Goal: Task Accomplishment & Management: Manage account settings

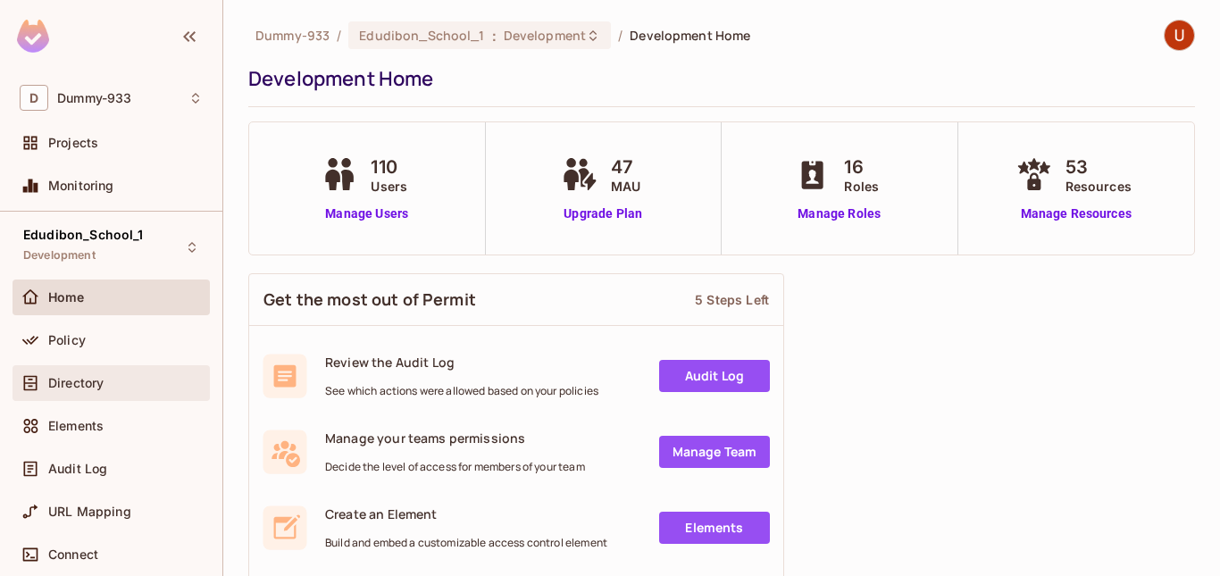
click at [77, 385] on span "Directory" at bounding box center [75, 383] width 55 height 14
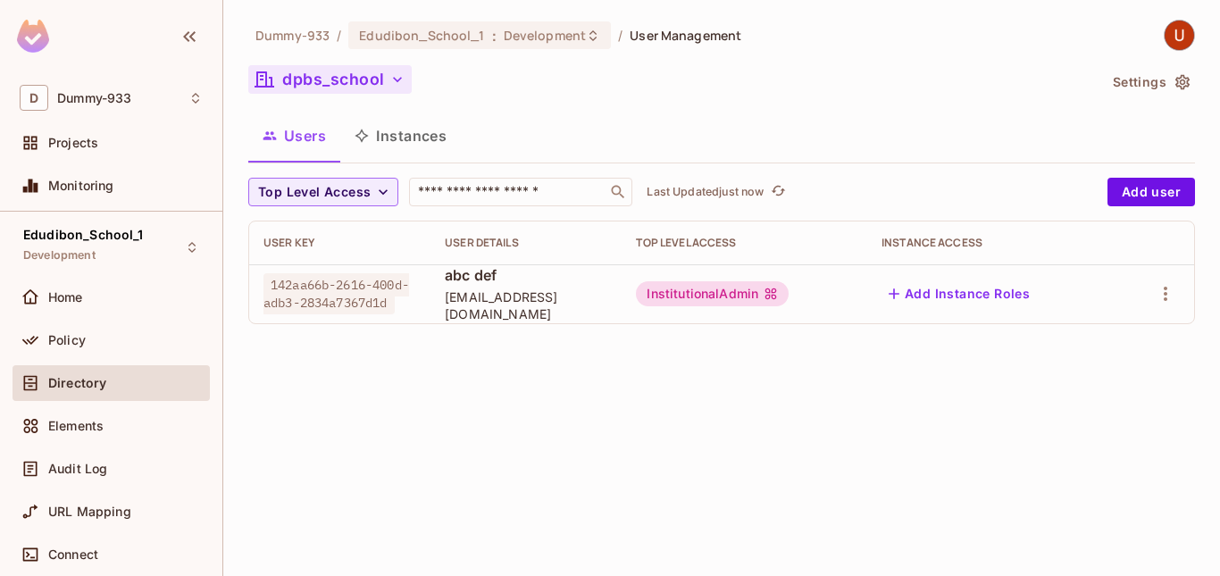
click at [395, 73] on icon "button" at bounding box center [397, 80] width 18 height 18
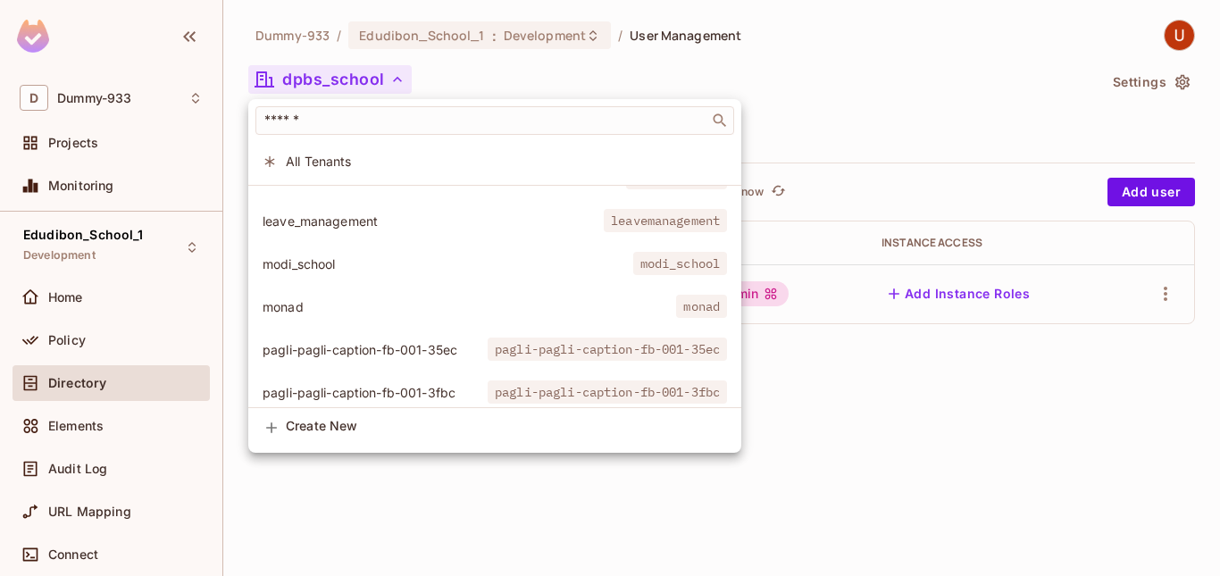
scroll to position [1481, 0]
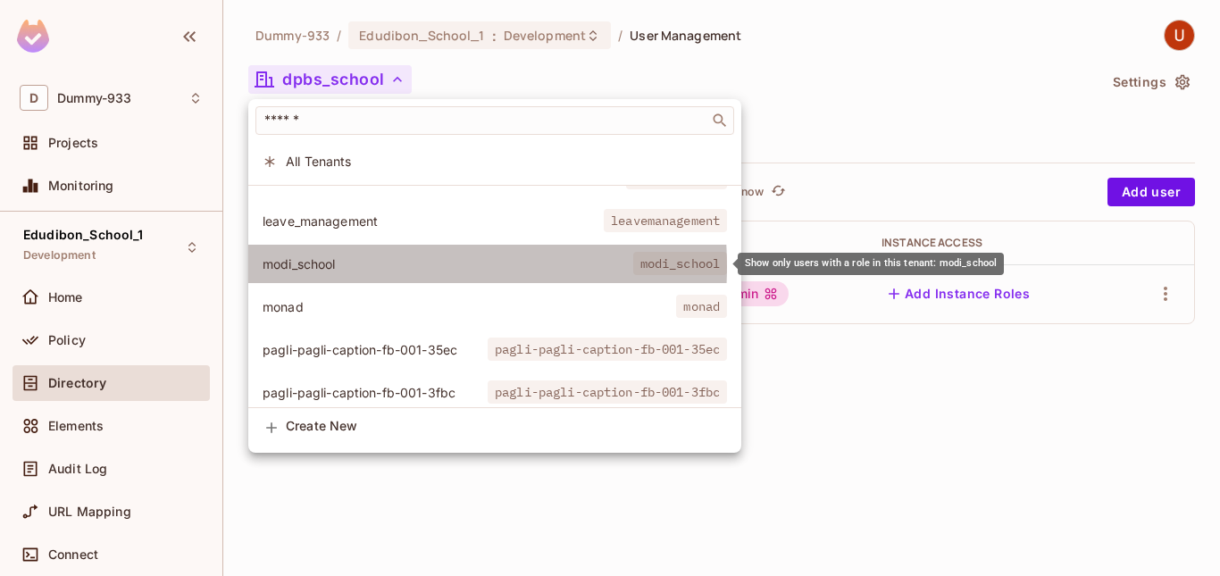
click at [366, 266] on span "modi_school" at bounding box center [448, 263] width 371 height 17
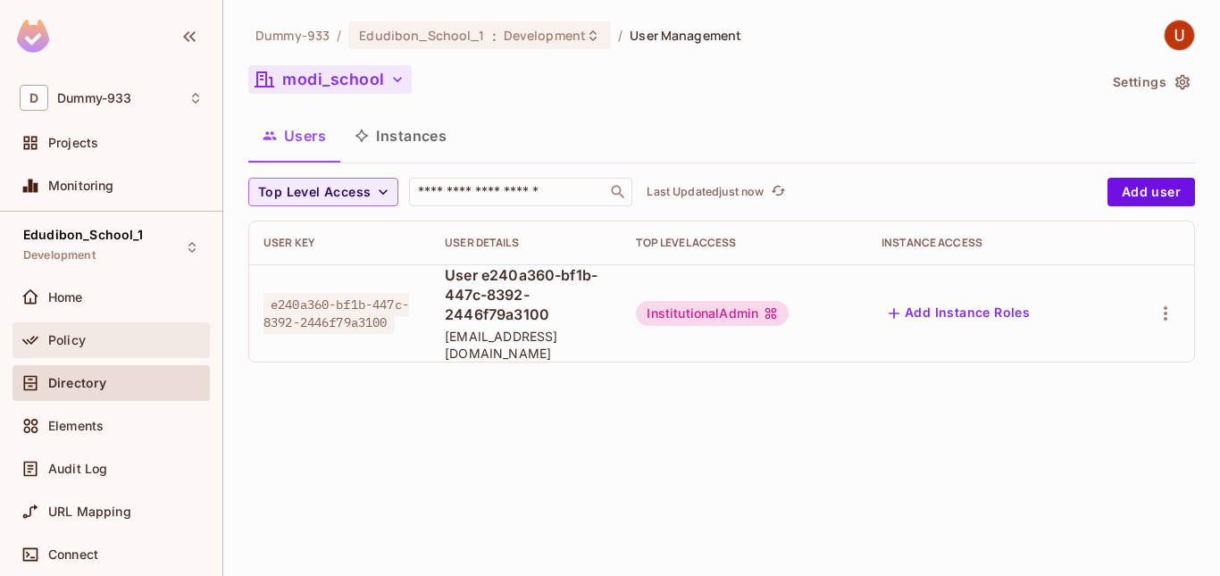
click at [82, 339] on span "Policy" at bounding box center [67, 340] width 38 height 14
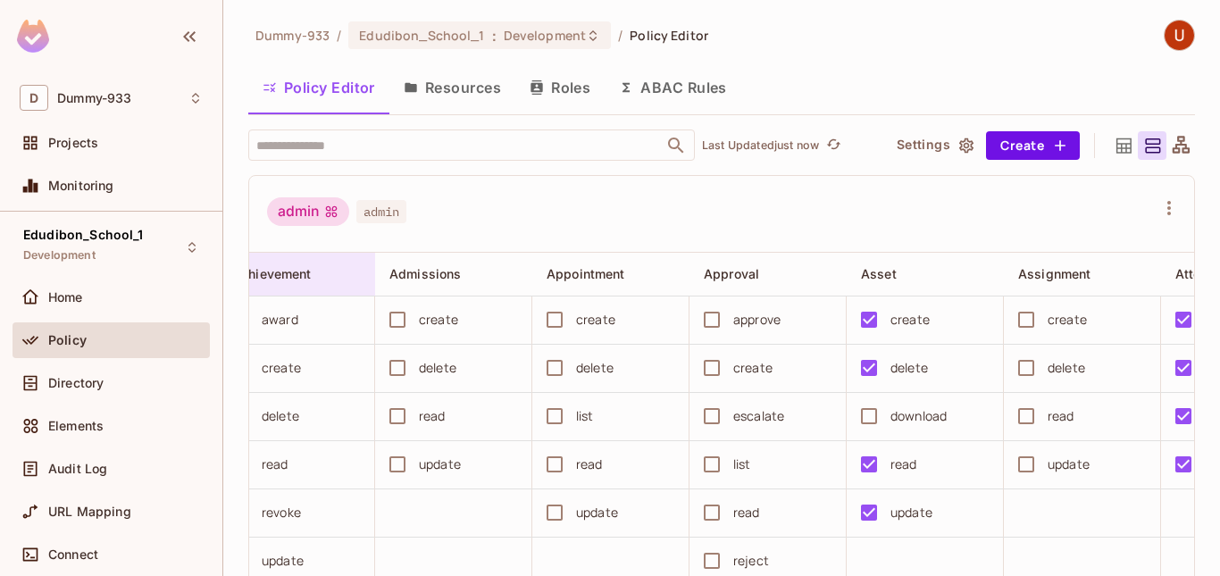
scroll to position [0, 346]
click at [478, 144] on input "text" at bounding box center [456, 144] width 408 height 31
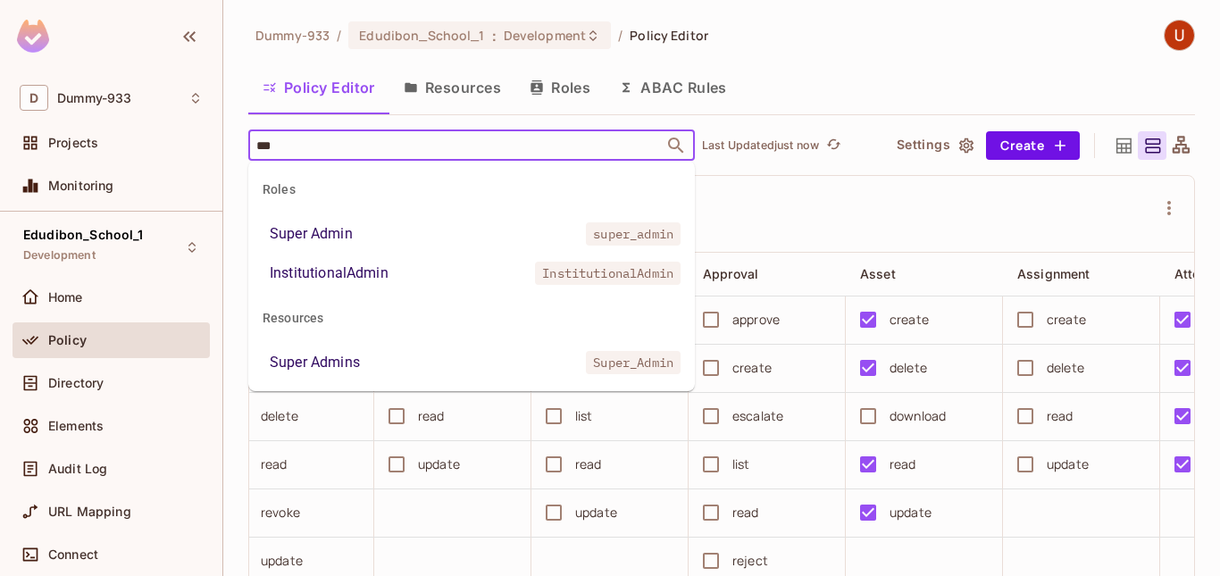
type input "****"
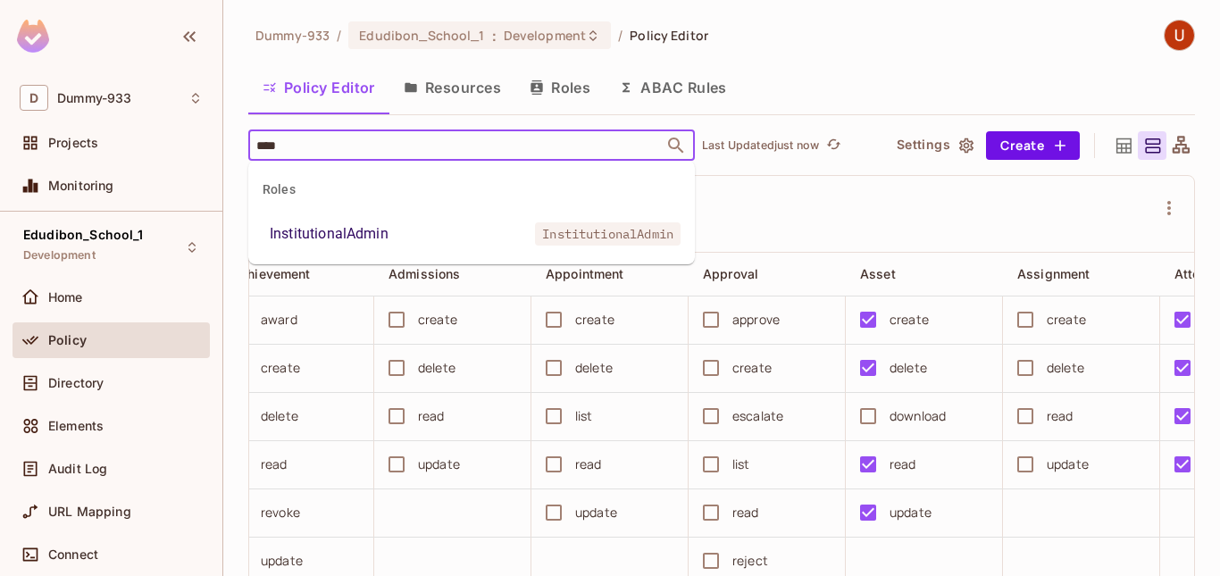
click at [400, 229] on li "InstitutionalAdmin InstitutionalAdmin" at bounding box center [471, 234] width 446 height 32
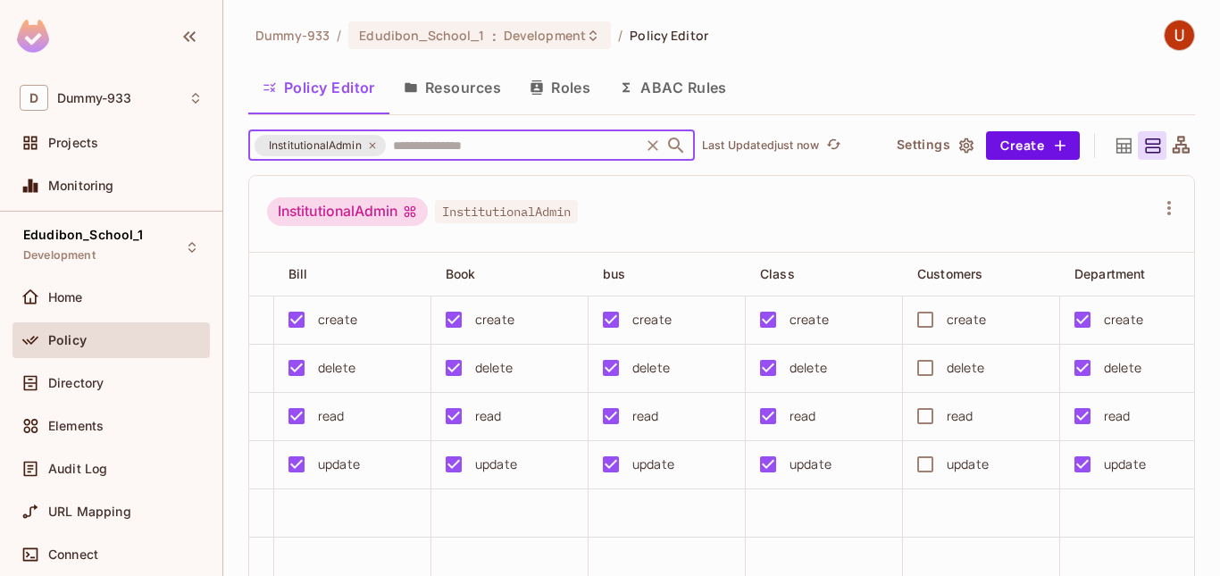
scroll to position [0, 1393]
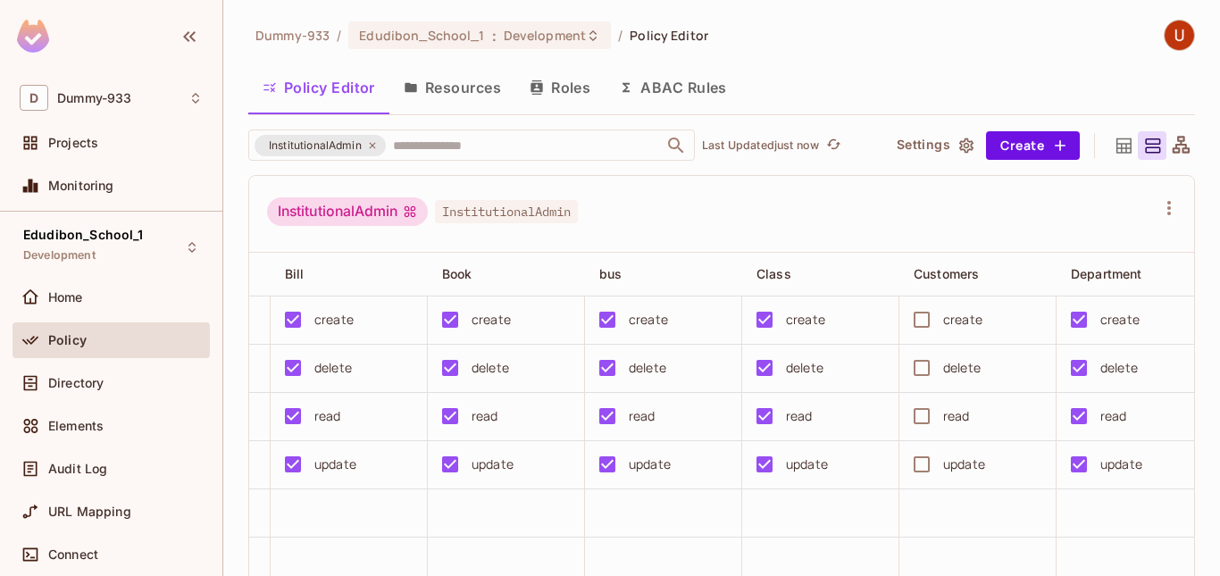
click at [447, 87] on button "Resources" at bounding box center [452, 87] width 126 height 45
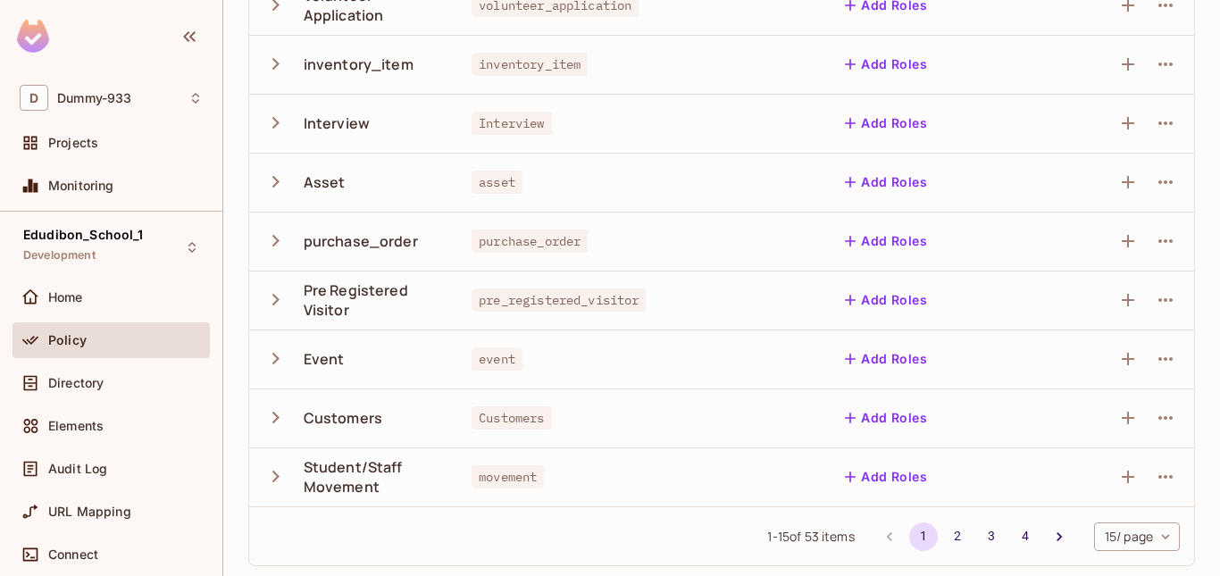
scroll to position [598, 0]
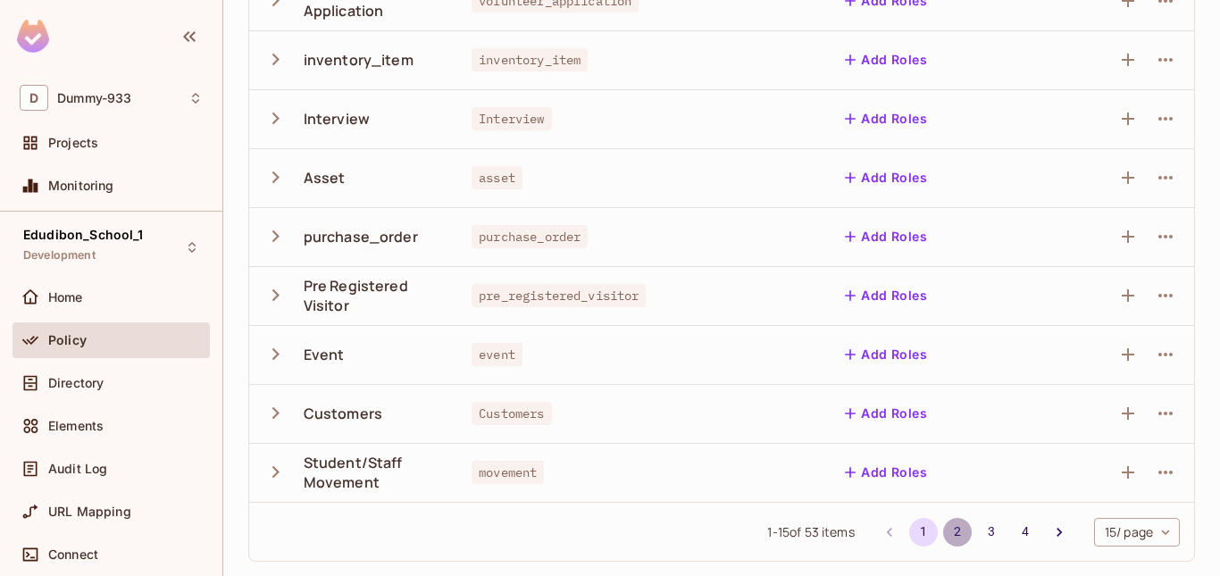
click at [943, 533] on button "2" at bounding box center [957, 532] width 29 height 29
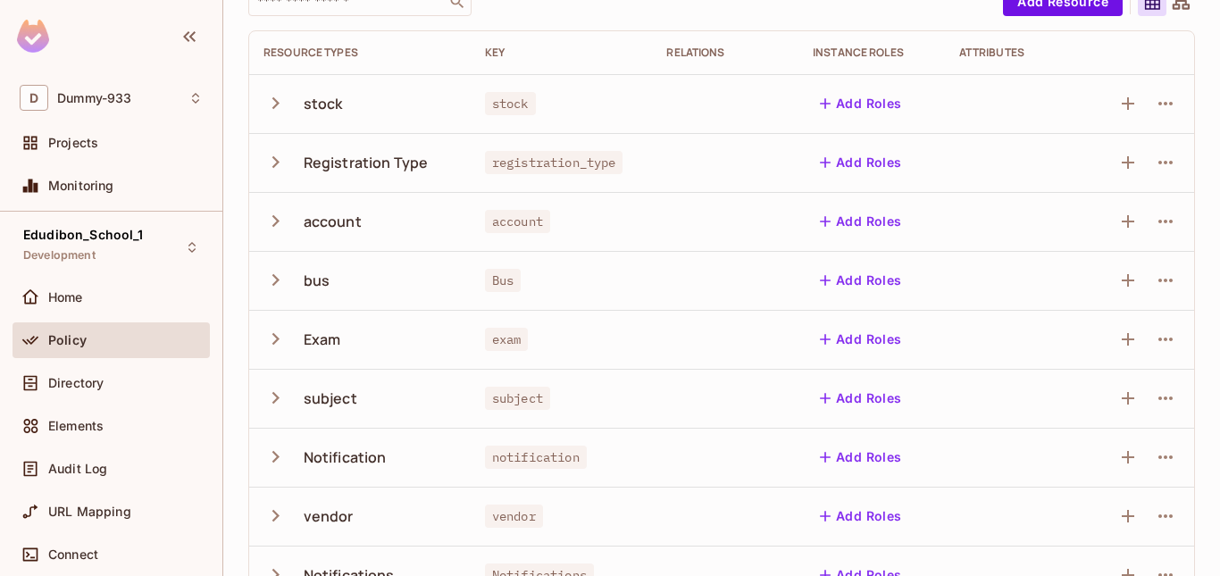
scroll to position [0, 0]
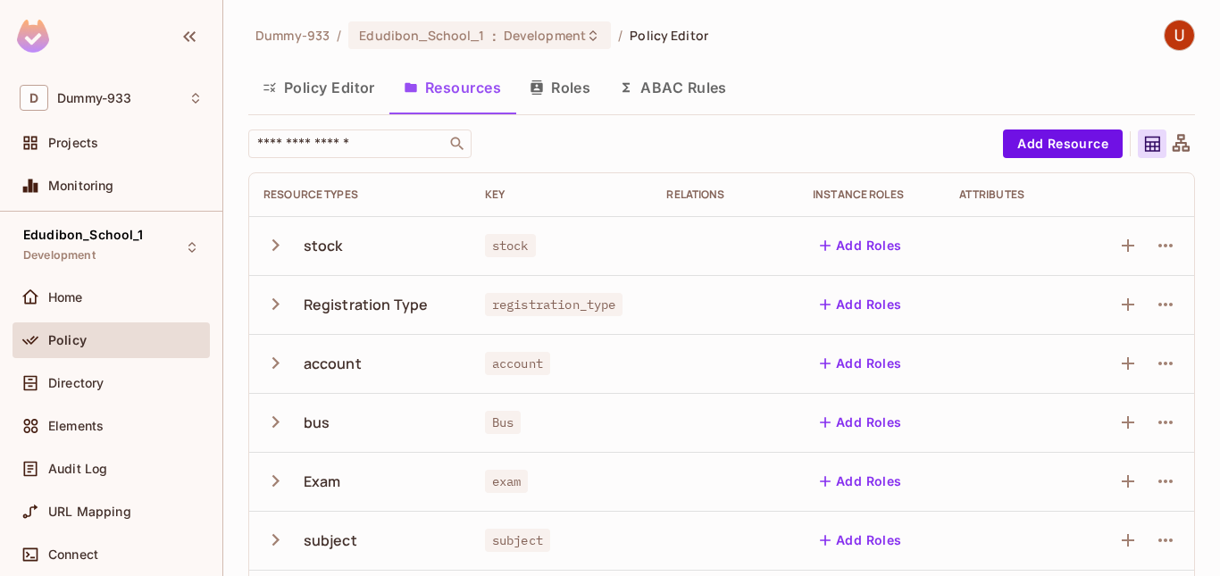
click at [557, 95] on button "Roles" at bounding box center [559, 87] width 89 height 45
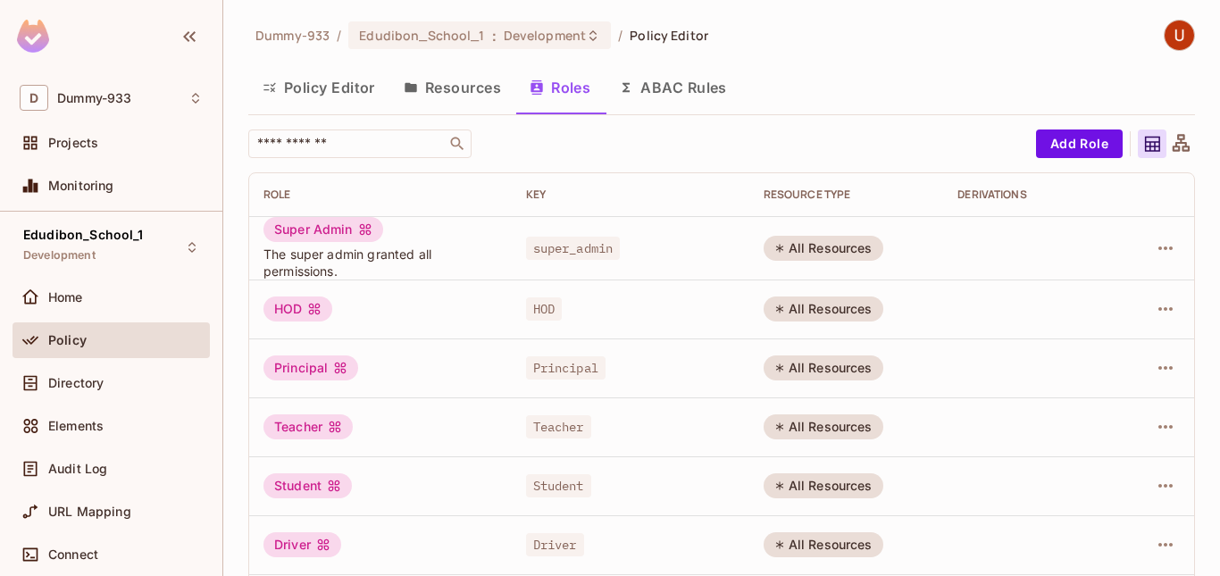
click at [677, 78] on button "ABAC Rules" at bounding box center [673, 87] width 137 height 45
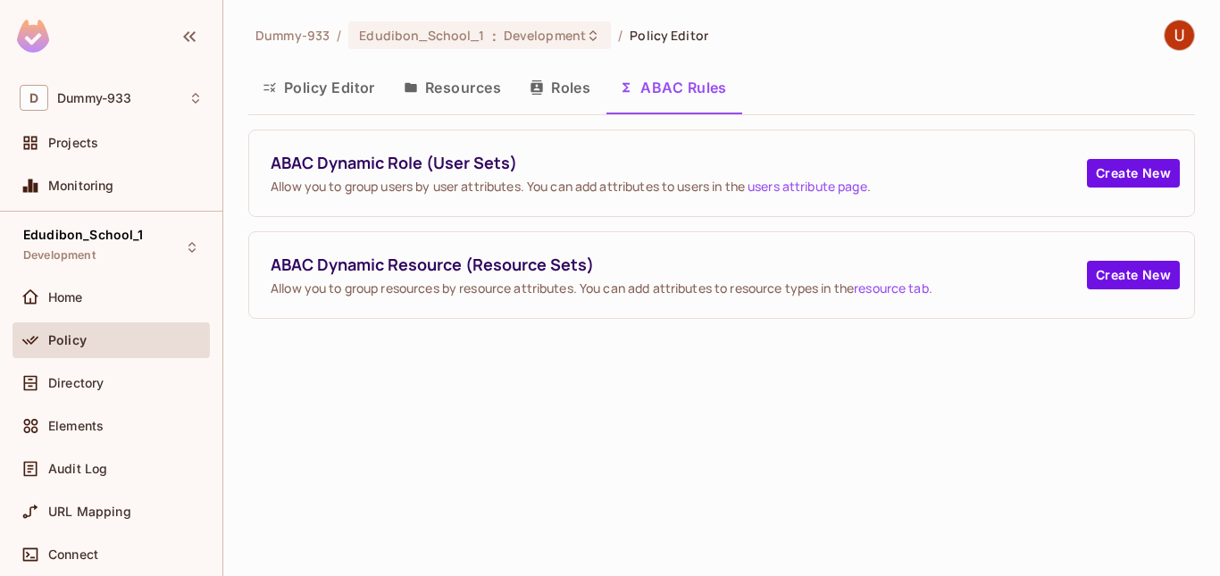
click at [314, 91] on button "Policy Editor" at bounding box center [318, 87] width 141 height 45
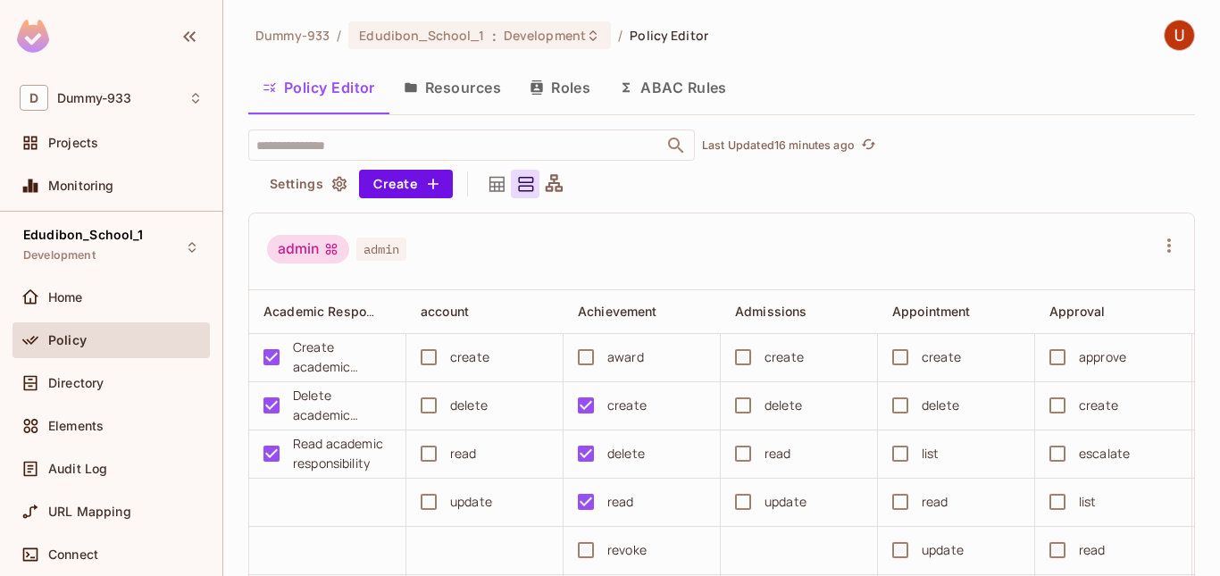
click at [646, 254] on div "admin admin" at bounding box center [711, 252] width 888 height 34
